Goal: Check status: Check status

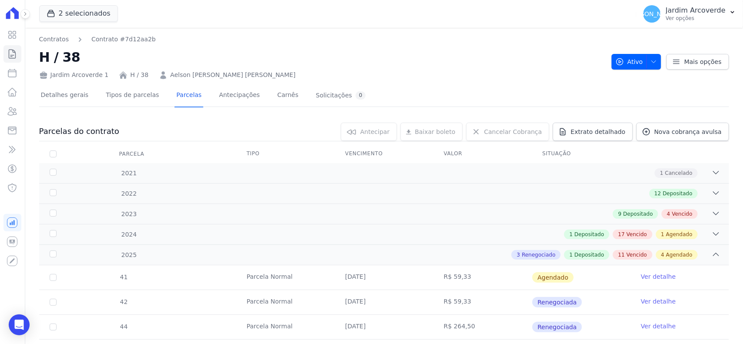
scroll to position [272, 0]
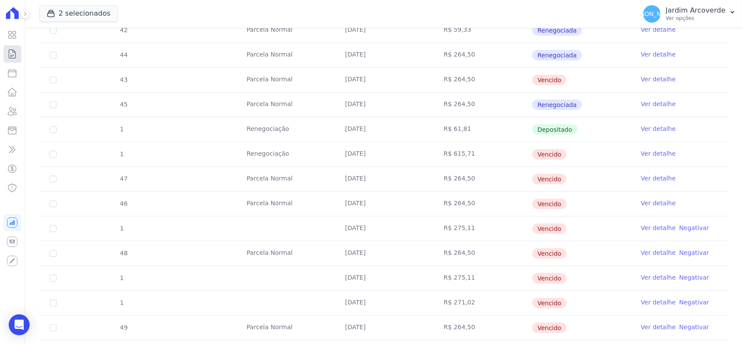
click at [6, 54] on link "Contratos" at bounding box center [12, 53] width 18 height 17
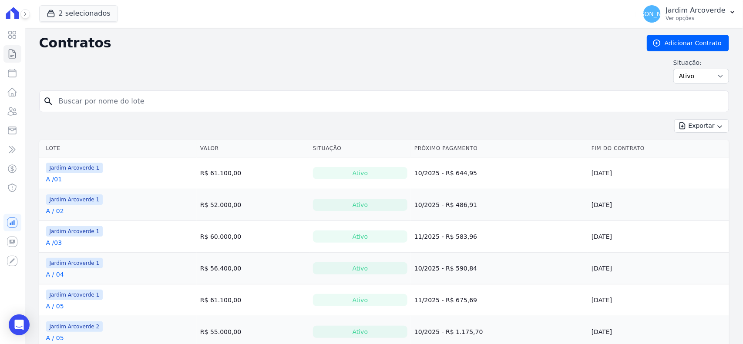
click at [245, 98] on input "search" at bounding box center [390, 101] width 672 height 17
type input "h / 03"
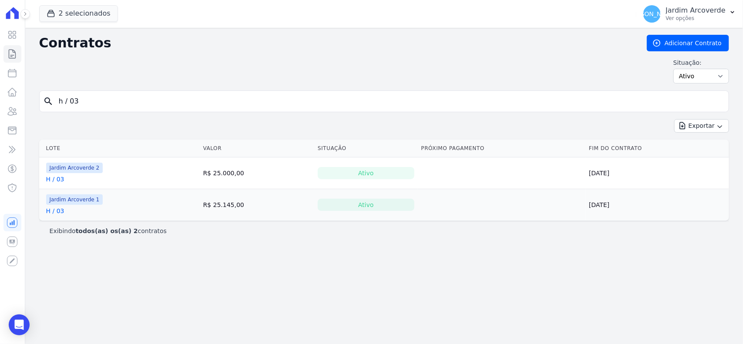
click at [91, 102] on input "h / 03" at bounding box center [390, 101] width 672 height 17
type input "h / 38"
click at [58, 179] on link "H / 38" at bounding box center [55, 179] width 18 height 9
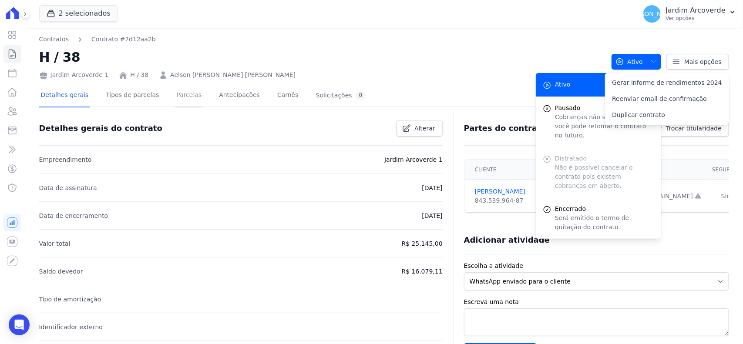
click at [185, 96] on link "Parcelas" at bounding box center [189, 95] width 29 height 23
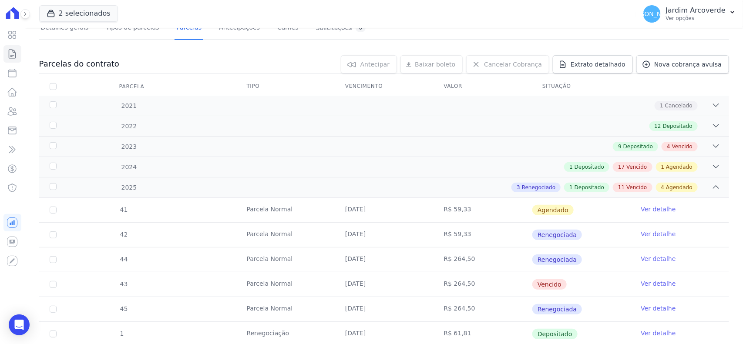
scroll to position [54, 0]
